Goal: Transaction & Acquisition: Purchase product/service

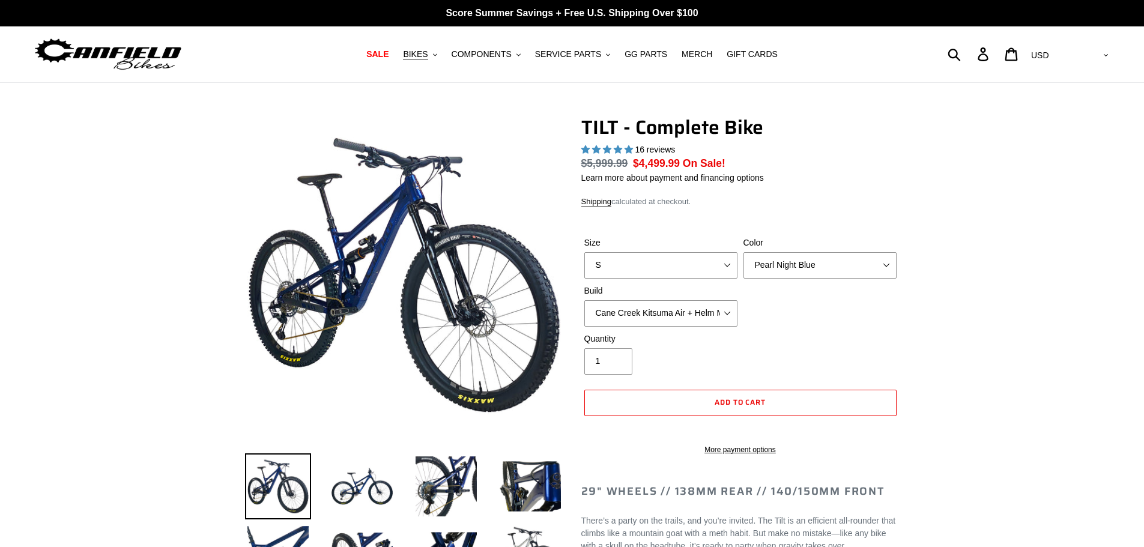
select select "highest-rating"
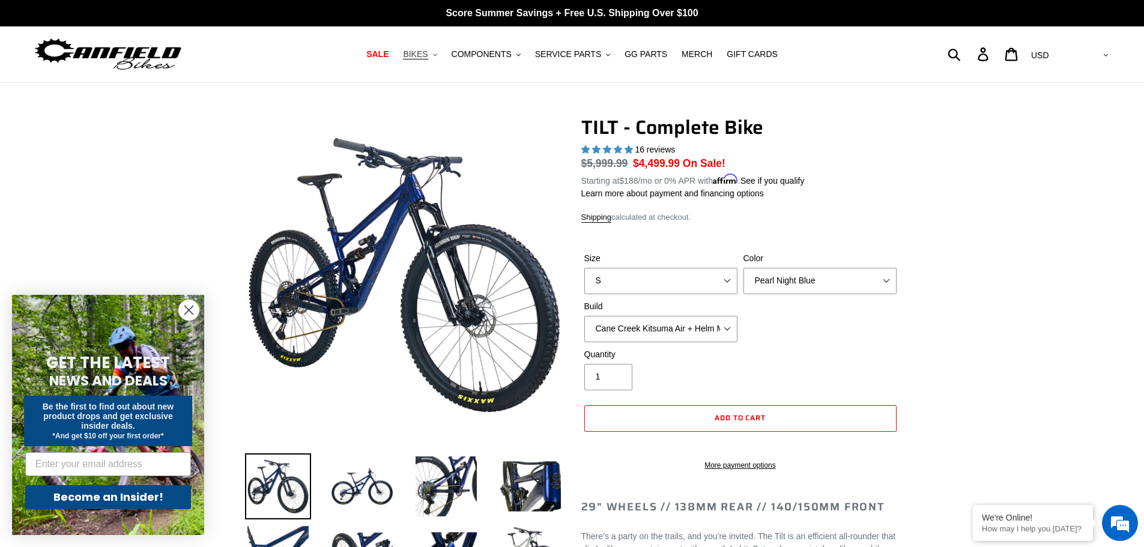
click at [428, 56] on span "BIKES" at bounding box center [415, 54] width 25 height 10
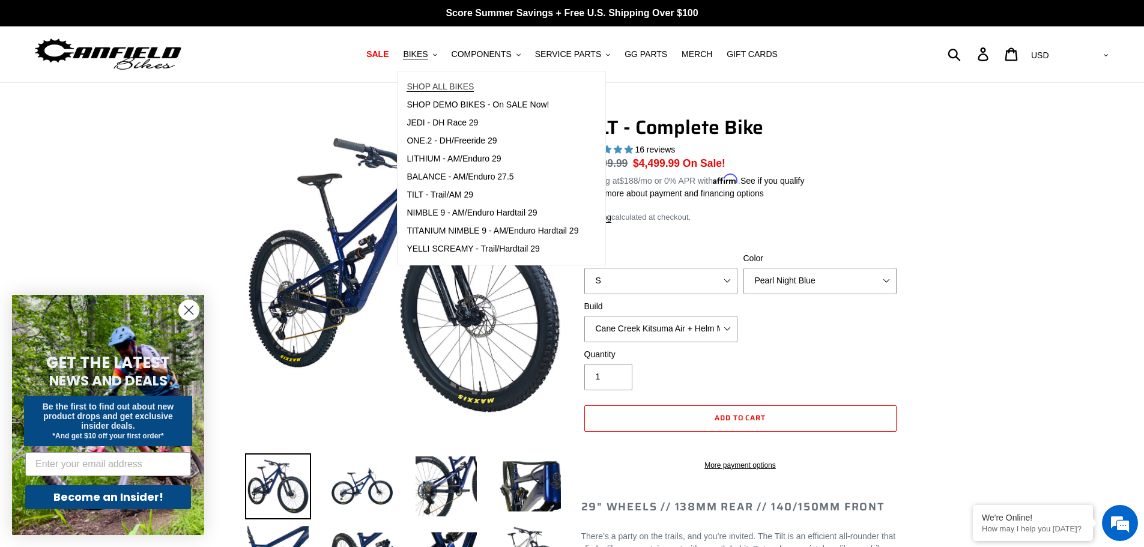
click at [433, 87] on span "SHOP ALL BIKES" at bounding box center [440, 87] width 67 height 10
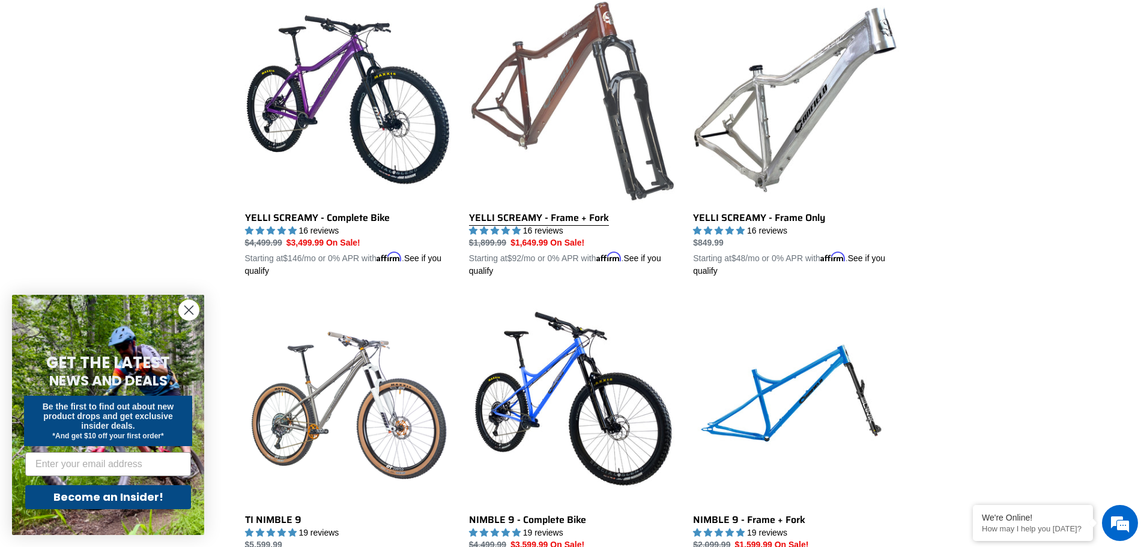
scroll to position [961, 0]
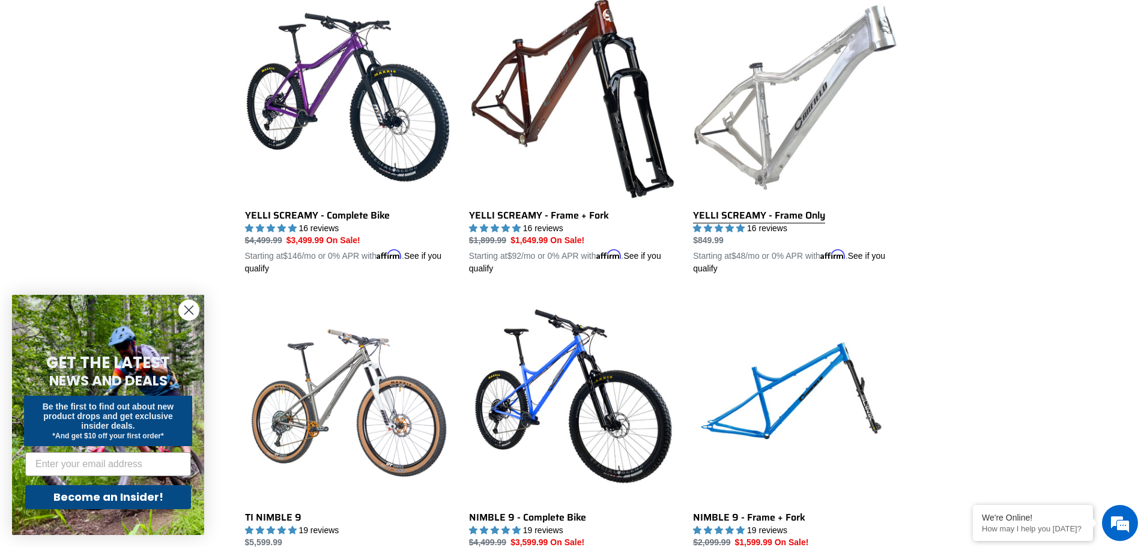
click at [737, 215] on link "YELLI SCREAMY - Frame Only" at bounding box center [796, 134] width 206 height 281
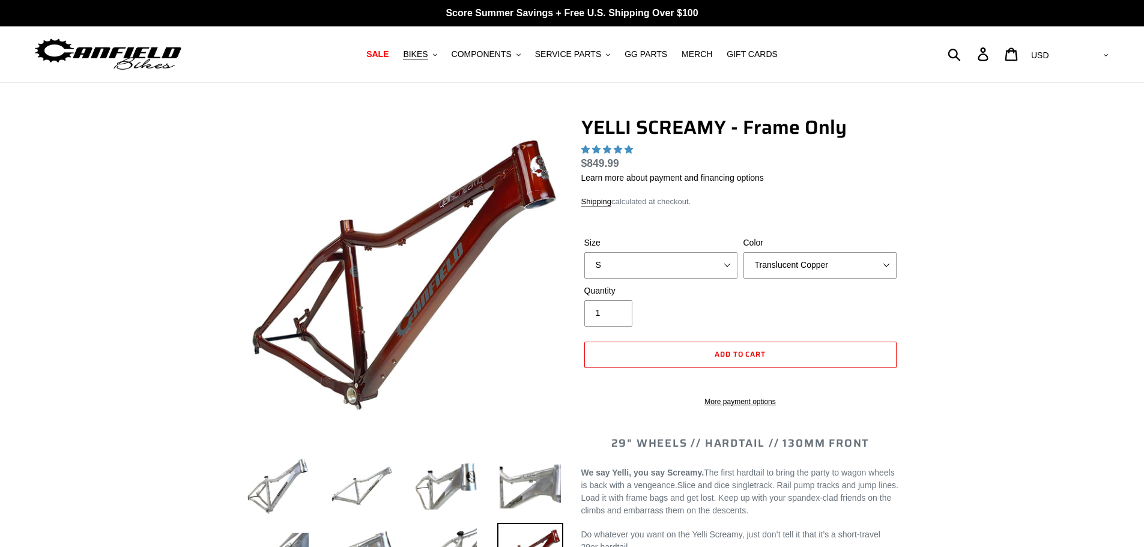
select select "highest-rating"
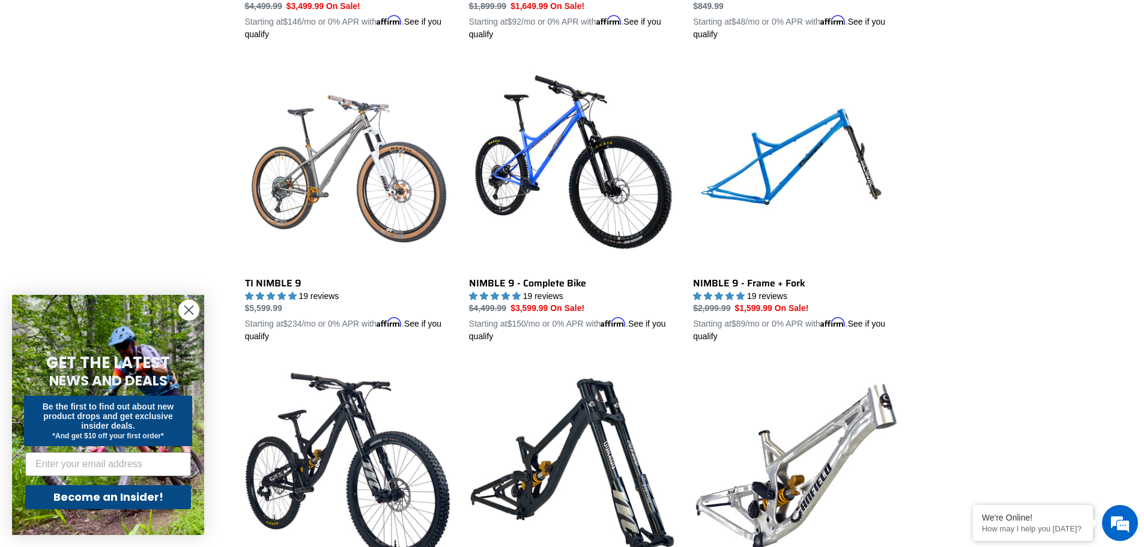
scroll to position [1196, 0]
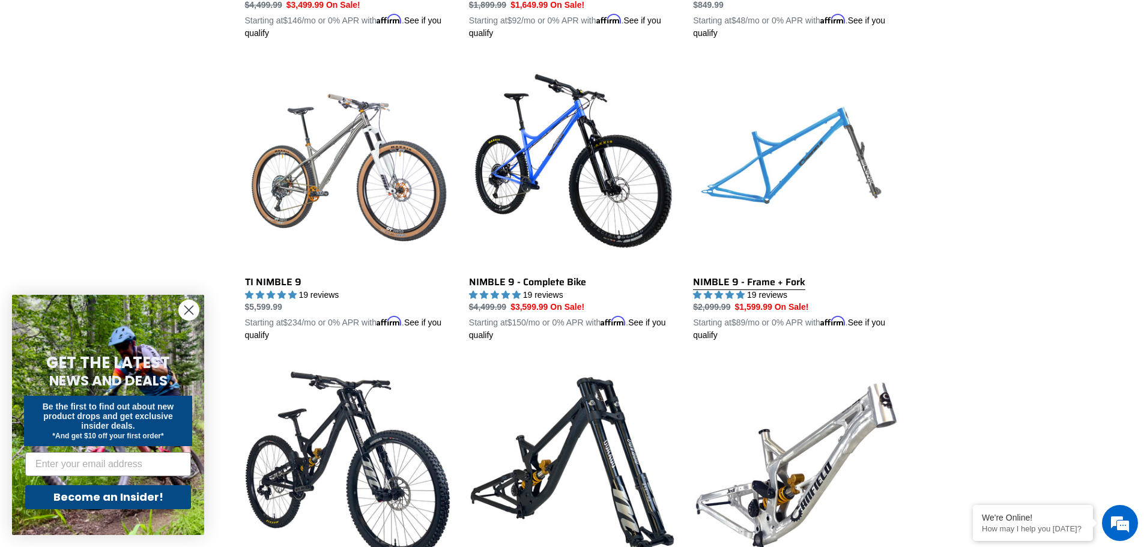
click at [799, 151] on link "NIMBLE 9 - Frame + Fork" at bounding box center [796, 201] width 206 height 281
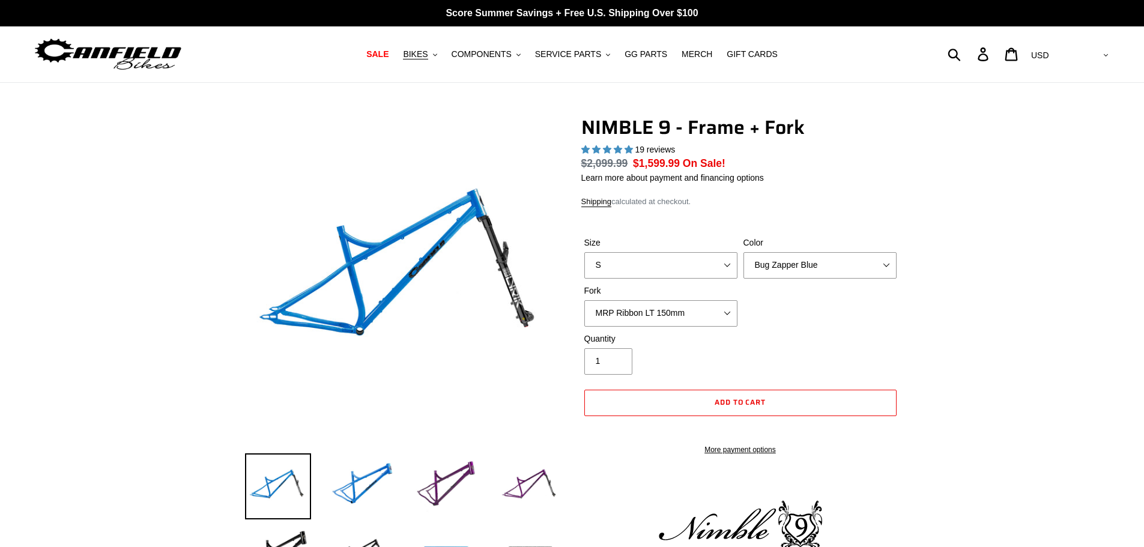
select select "highest-rating"
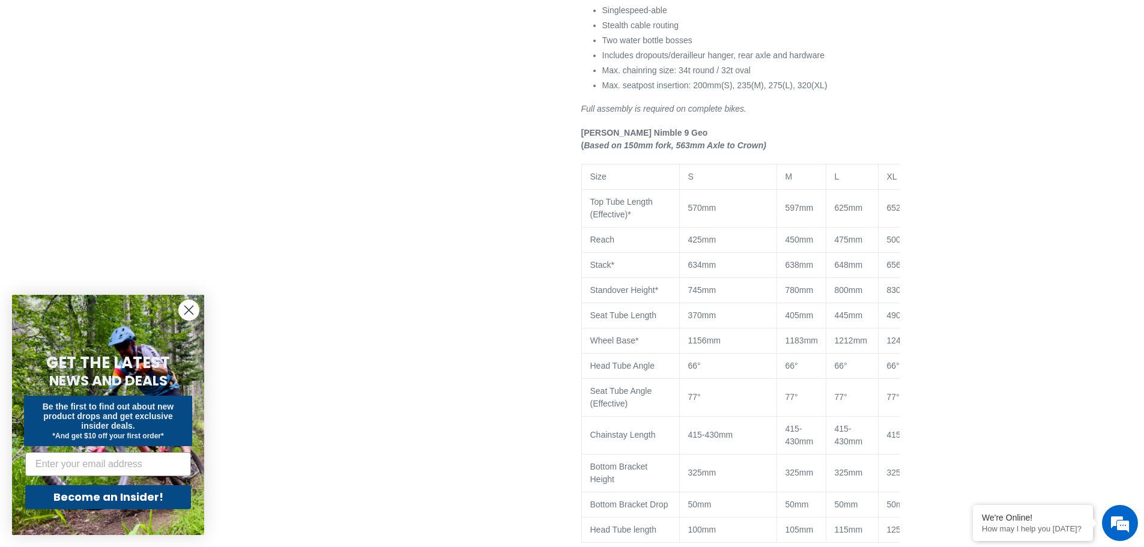
scroll to position [1081, 0]
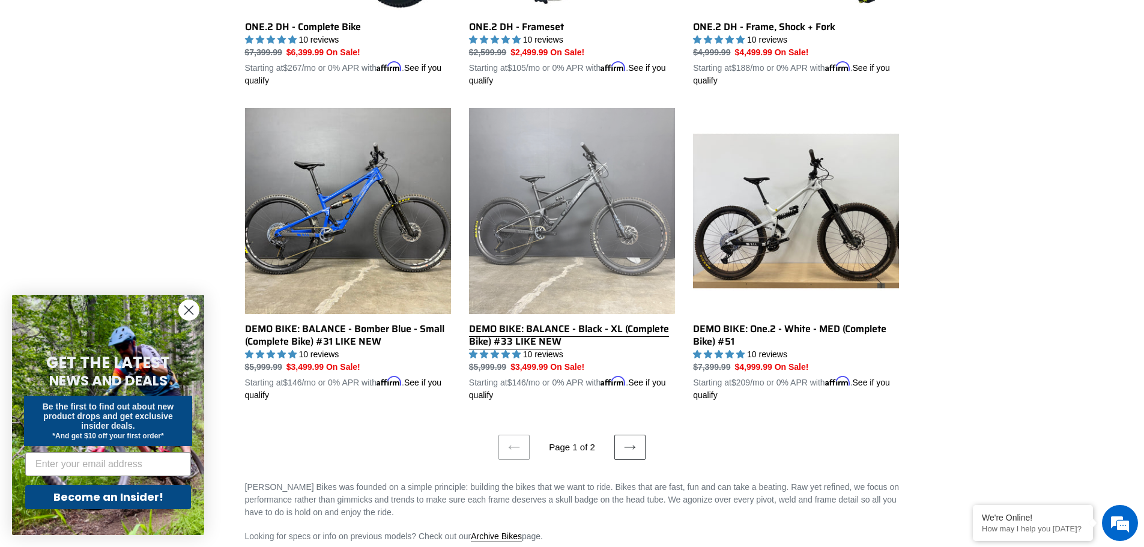
scroll to position [2420, 0]
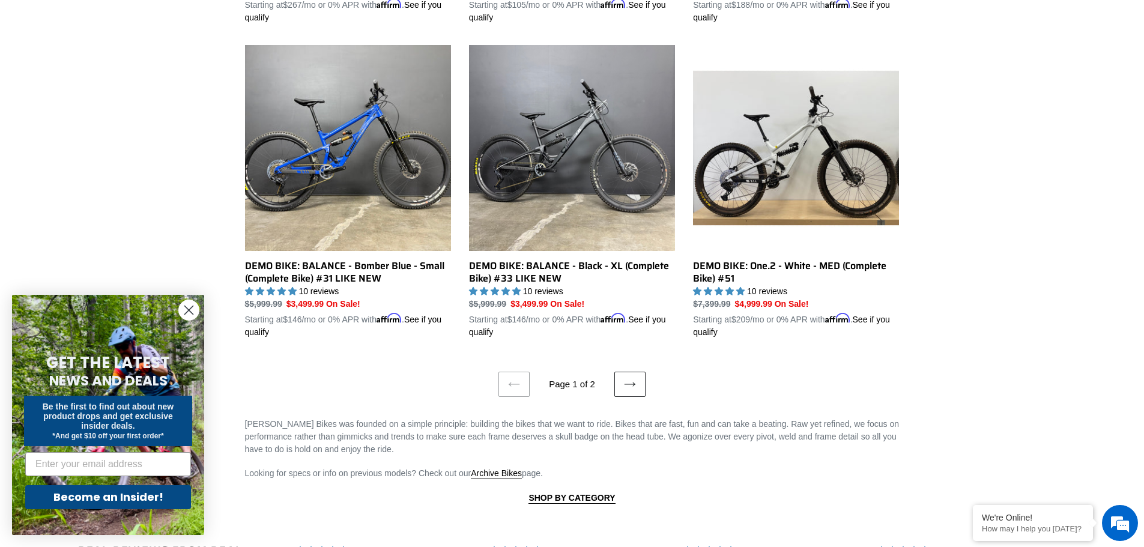
click at [626, 378] on icon at bounding box center [630, 384] width 12 height 12
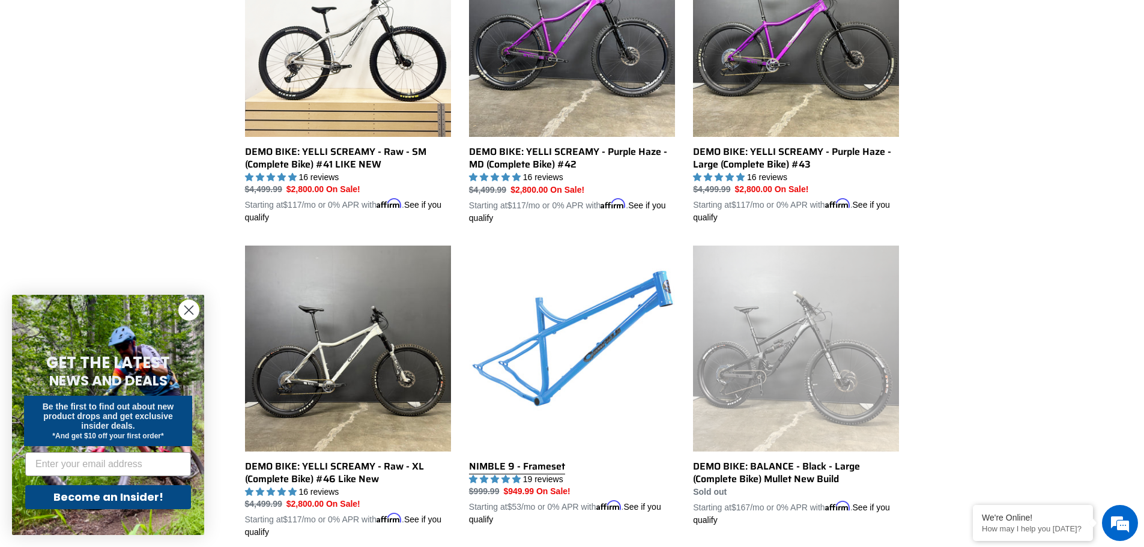
click at [528, 461] on link "NIMBLE 9 - Frameset" at bounding box center [572, 386] width 206 height 281
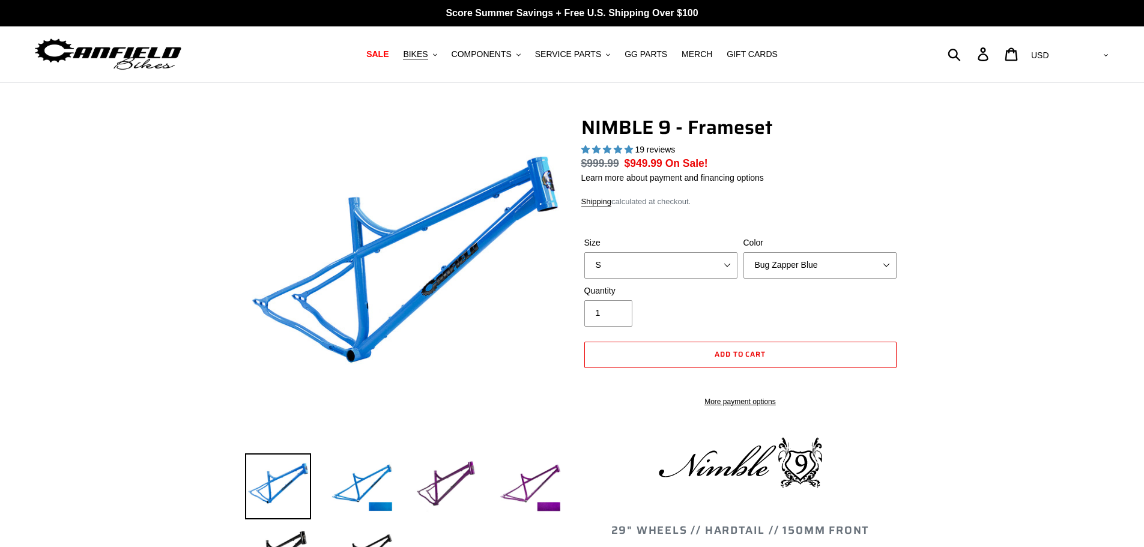
select select "highest-rating"
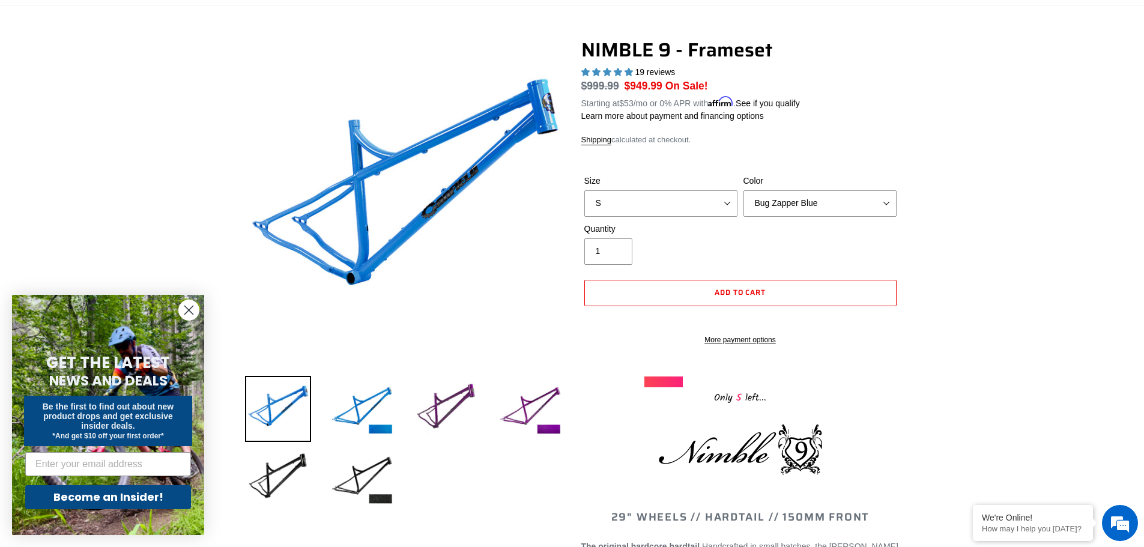
scroll to position [60, 0]
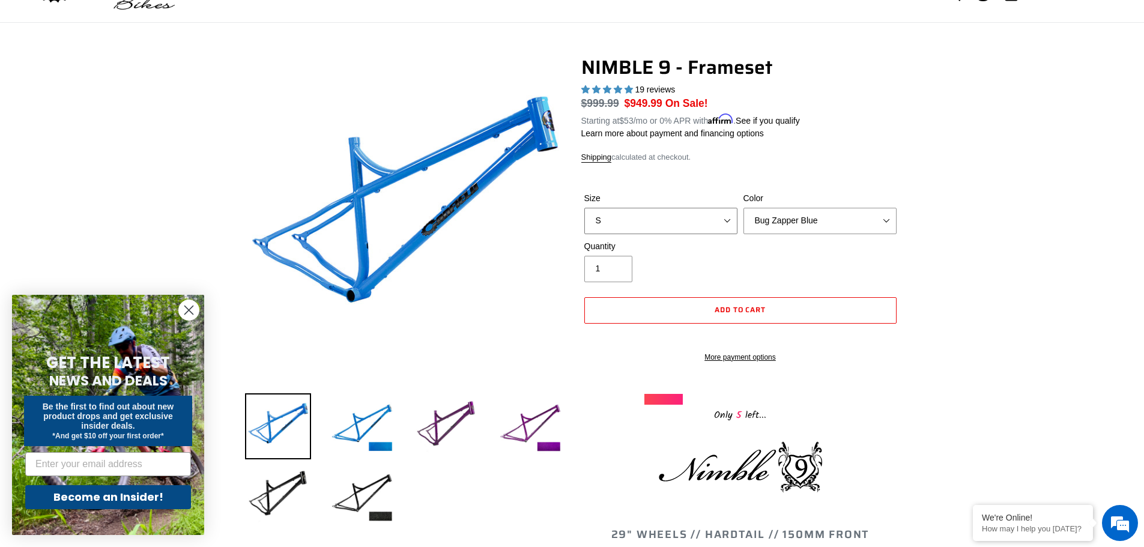
click at [700, 226] on select "S M L XL" at bounding box center [660, 221] width 153 height 26
select select "M"
click at [584, 208] on select "S M L XL" at bounding box center [660, 221] width 153 height 26
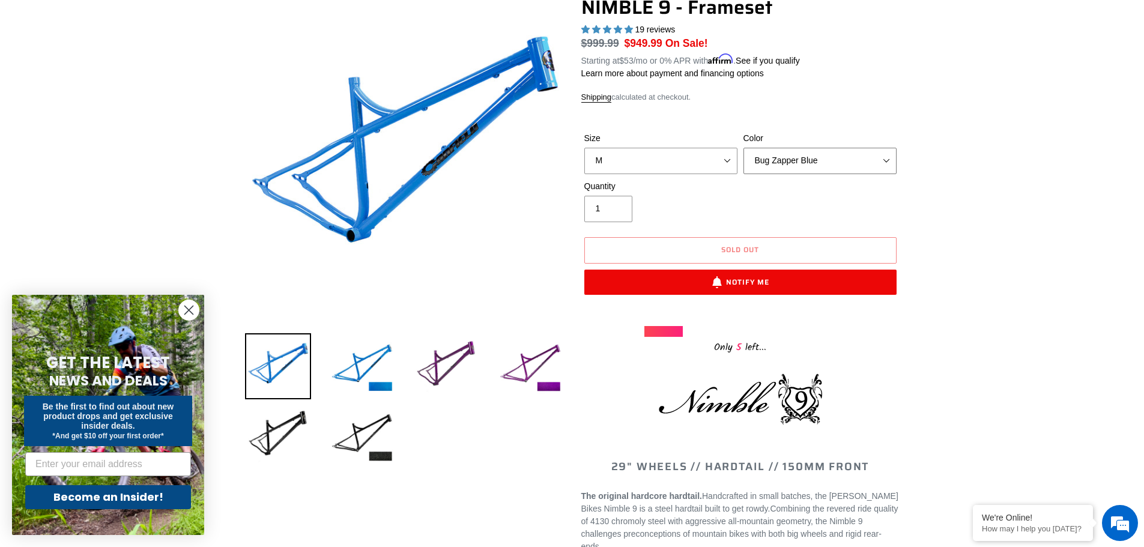
click at [792, 166] on select "Bug Zapper Blue Purple Haze -Sold Out Galaxy Black" at bounding box center [819, 161] width 153 height 26
click at [743, 148] on select "Bug Zapper Blue Purple Haze -Sold Out Galaxy Black" at bounding box center [819, 161] width 153 height 26
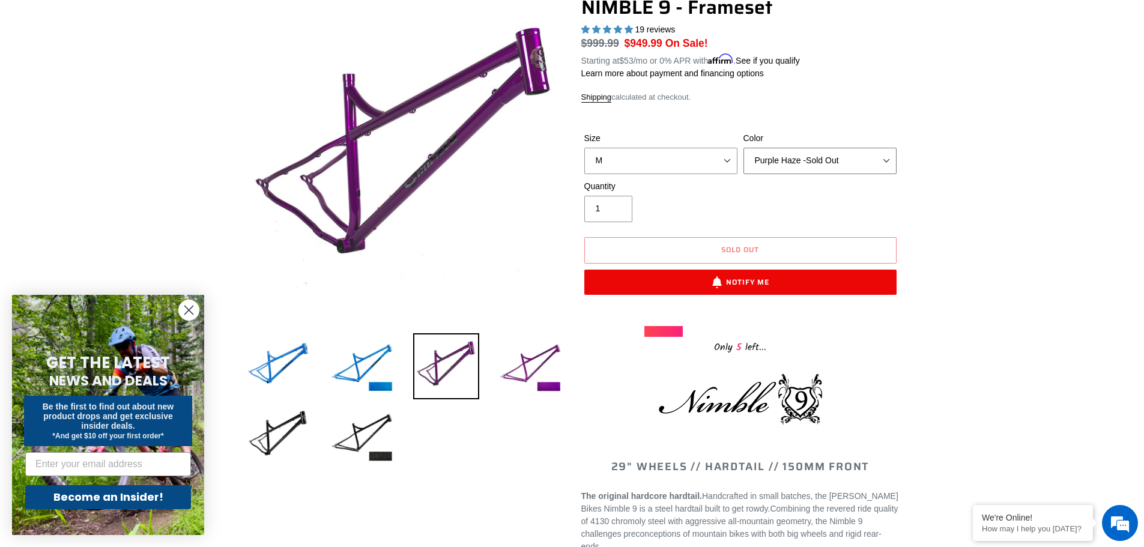
click at [797, 165] on select "Bug Zapper Blue Purple Haze -Sold Out Galaxy Black" at bounding box center [819, 161] width 153 height 26
select select "Galaxy Black"
click at [743, 148] on select "Bug Zapper Blue Purple Haze -Sold Out Galaxy Black" at bounding box center [819, 161] width 153 height 26
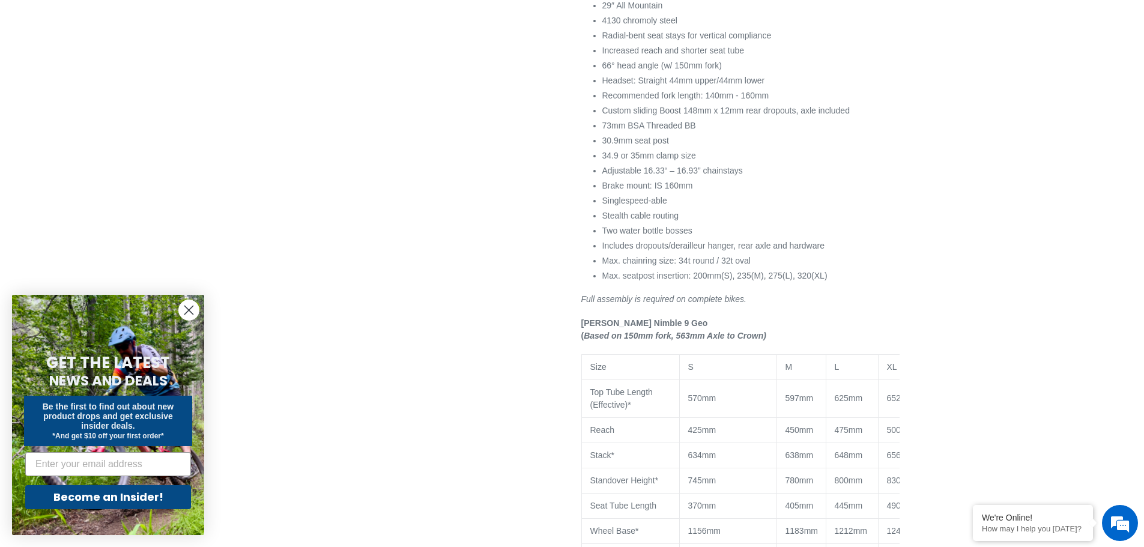
scroll to position [841, 0]
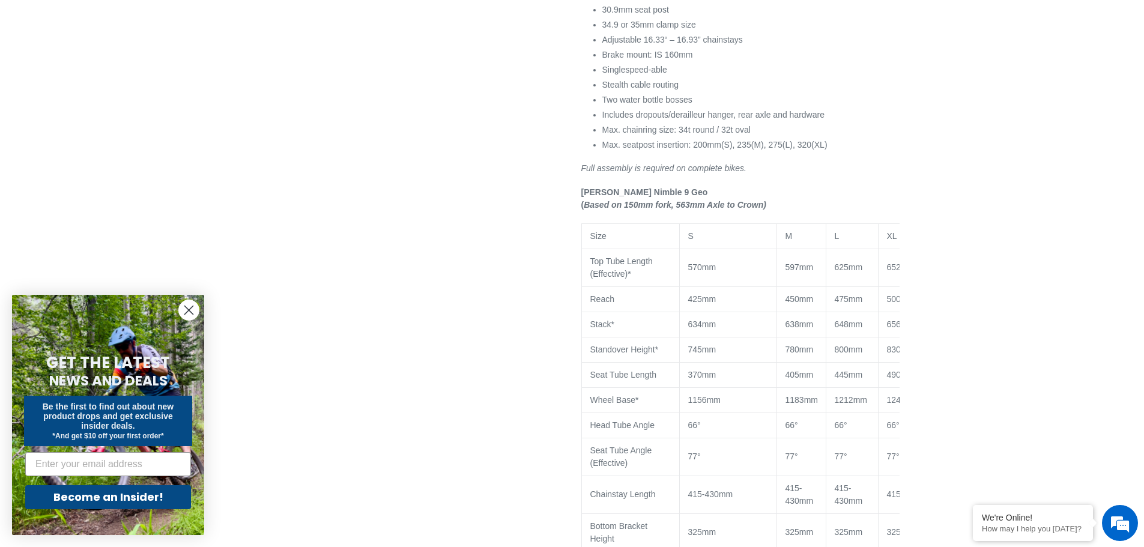
click at [191, 311] on circle "Close dialog" at bounding box center [189, 310] width 20 height 20
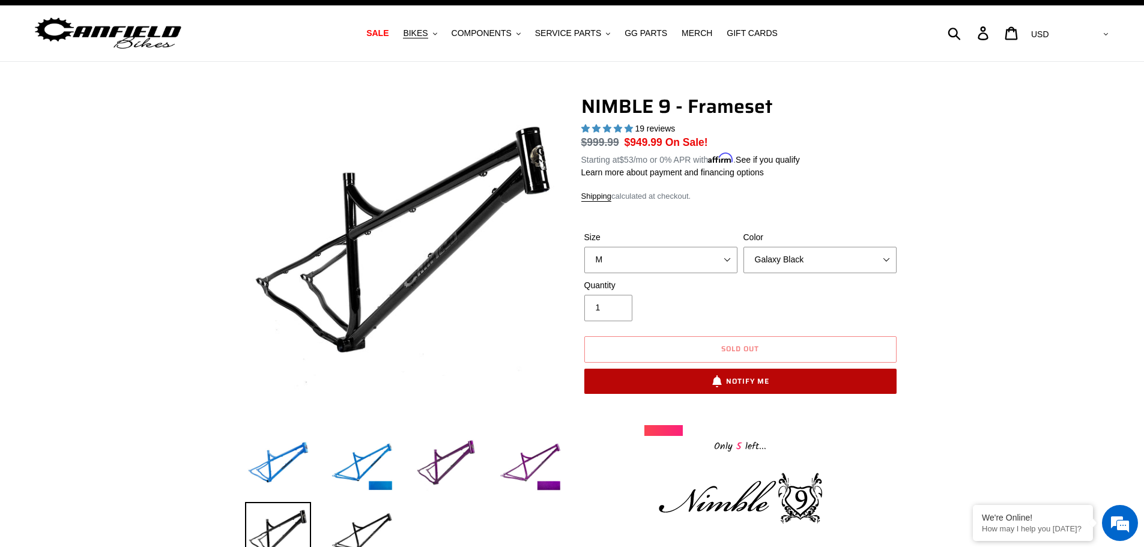
scroll to position [0, 0]
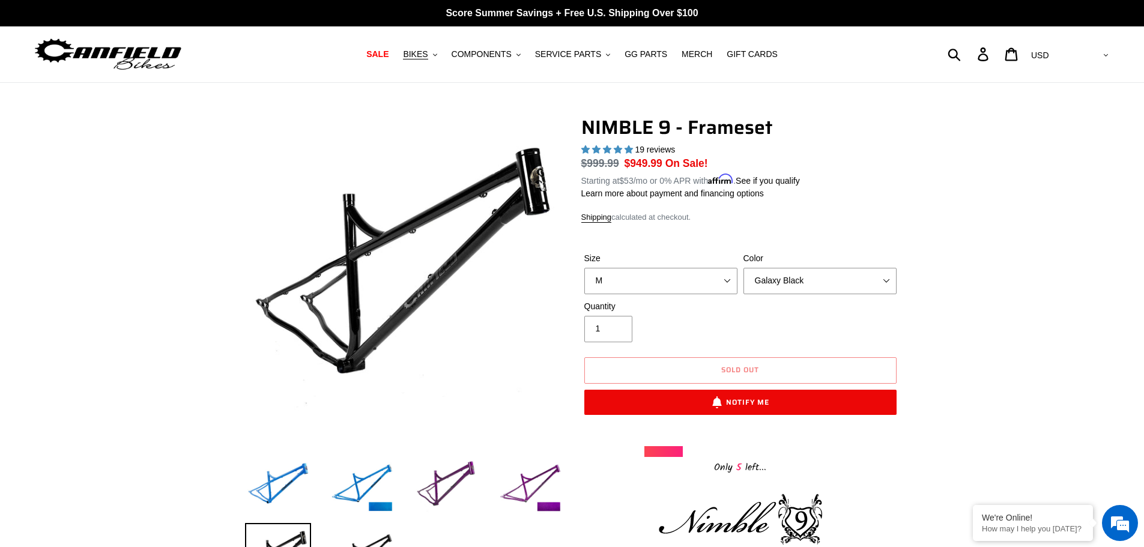
click at [119, 49] on img at bounding box center [108, 54] width 150 height 38
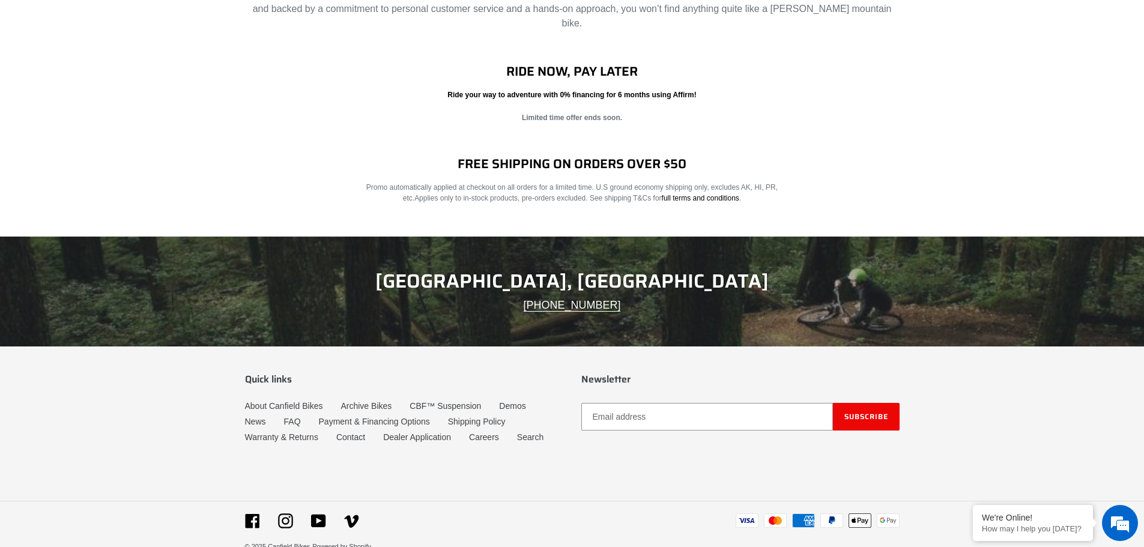
scroll to position [1889, 0]
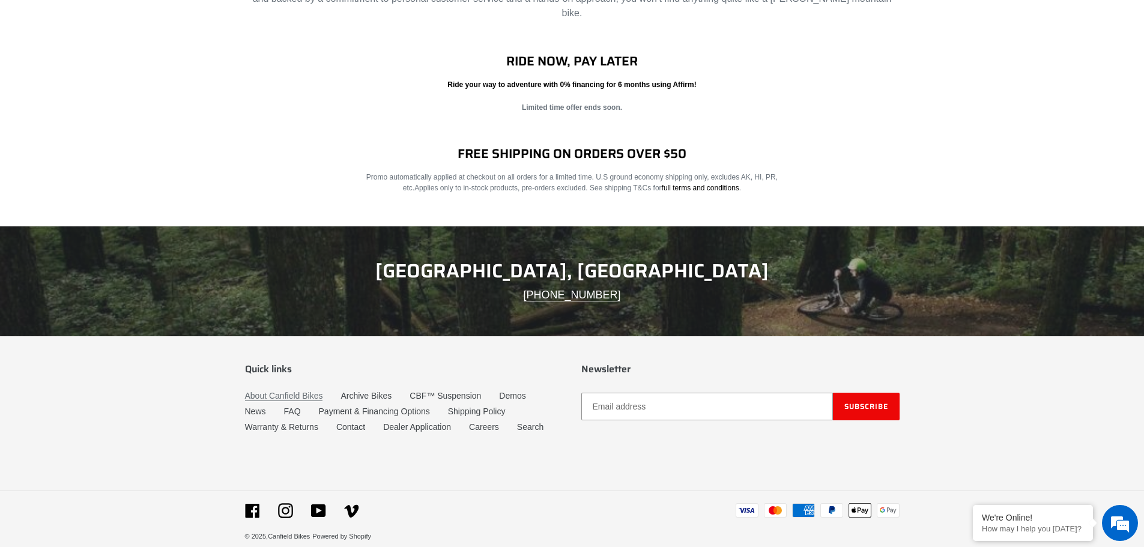
click at [314, 391] on link "About Canfield Bikes" at bounding box center [284, 396] width 78 height 10
